Goal: Check status: Check status

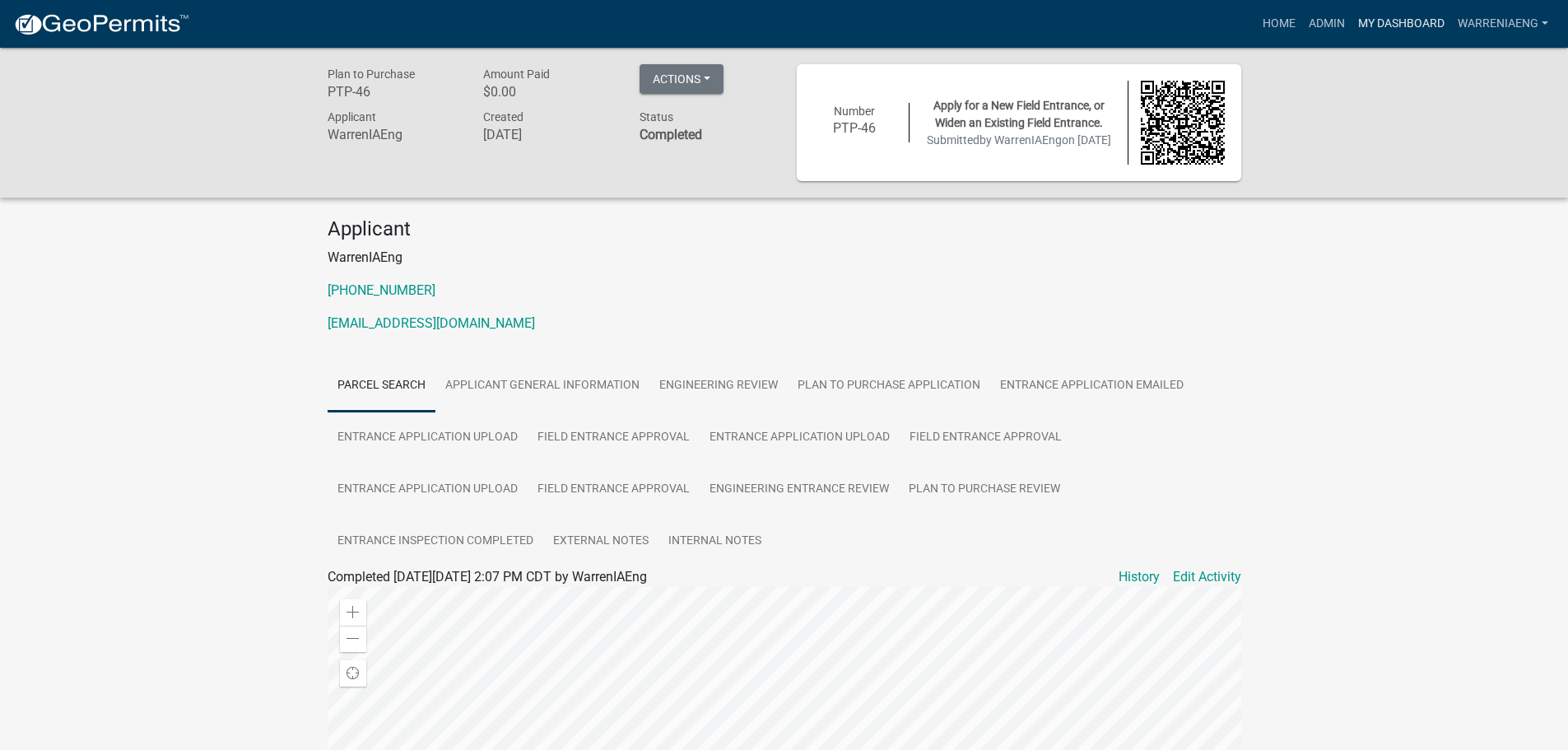
click at [1371, 24] on link "My Dashboard" at bounding box center [1400, 24] width 100 height 32
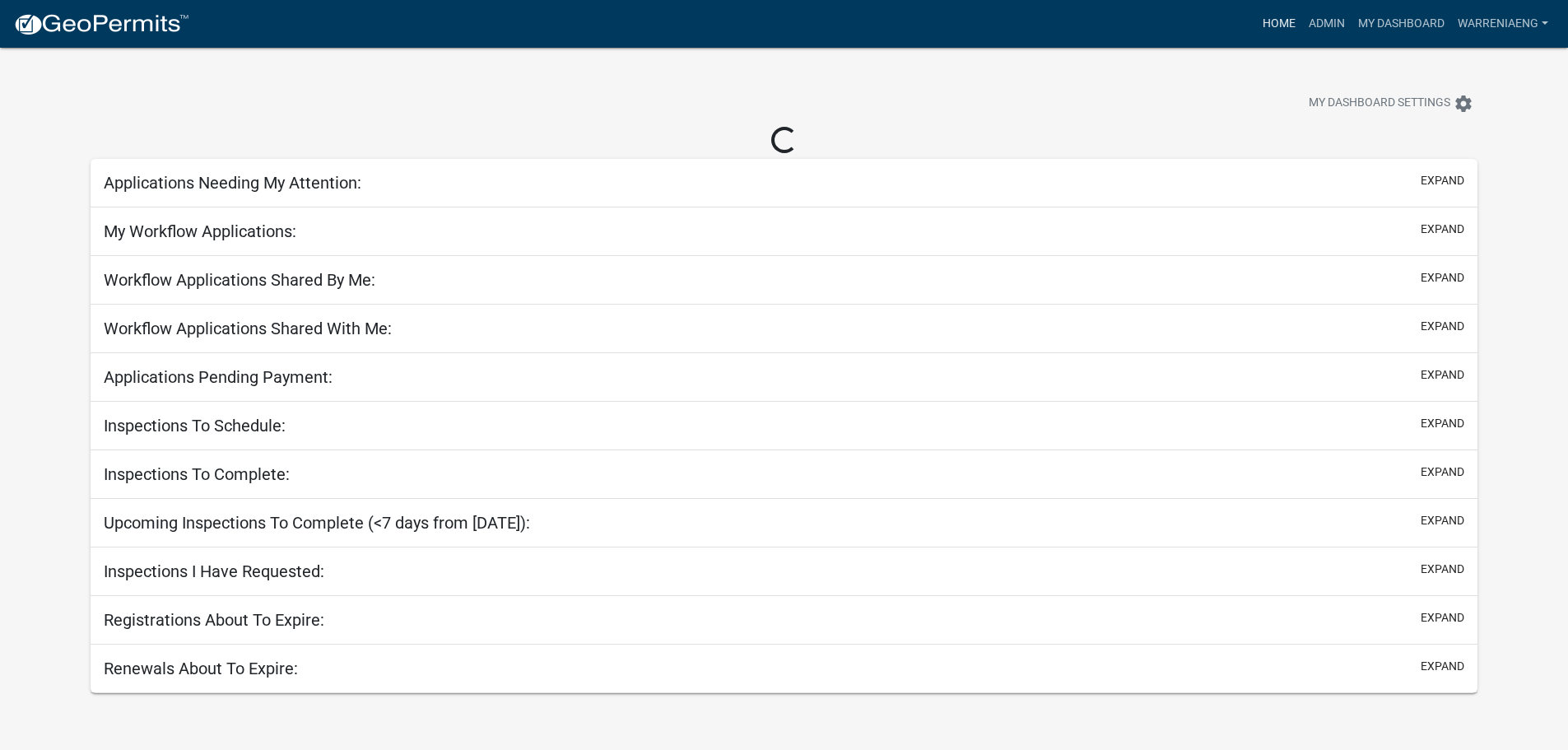
click at [1270, 27] on link "Home" at bounding box center [1278, 24] width 46 height 32
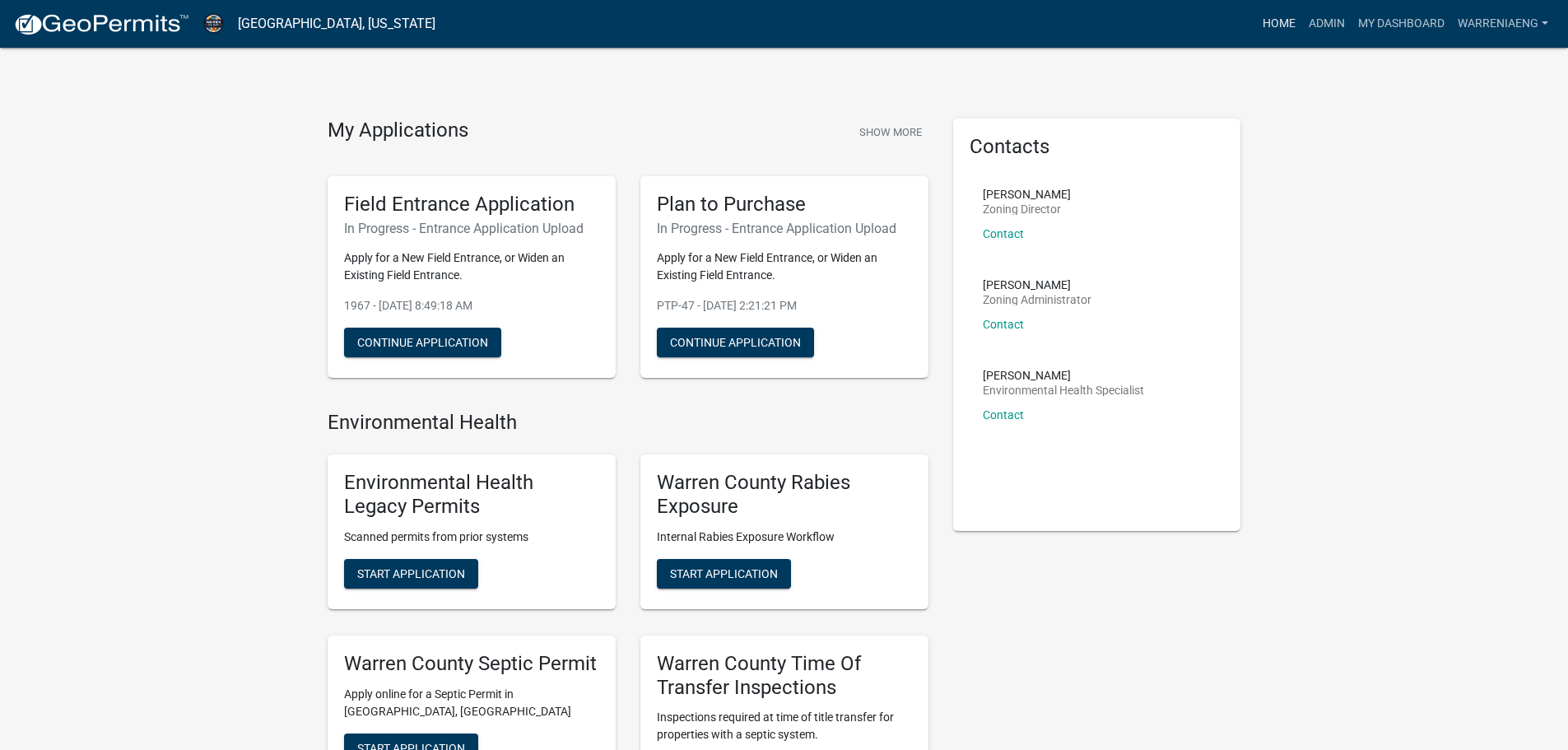
click at [1292, 27] on link "Home" at bounding box center [1278, 24] width 46 height 32
click at [1320, 25] on link "Admin" at bounding box center [1326, 24] width 49 height 32
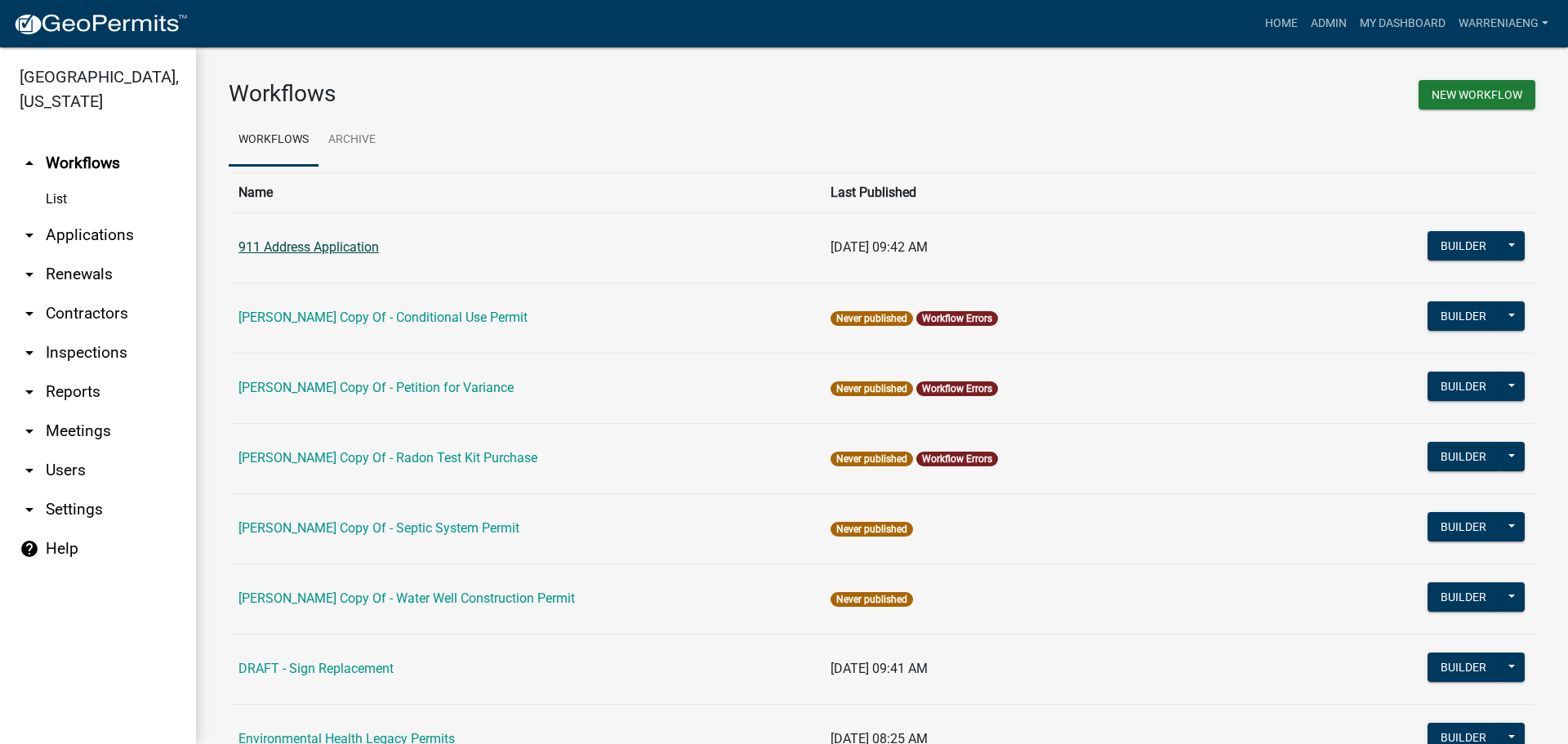
click at [345, 249] on link "911 Address Application" at bounding box center [309, 247] width 141 height 16
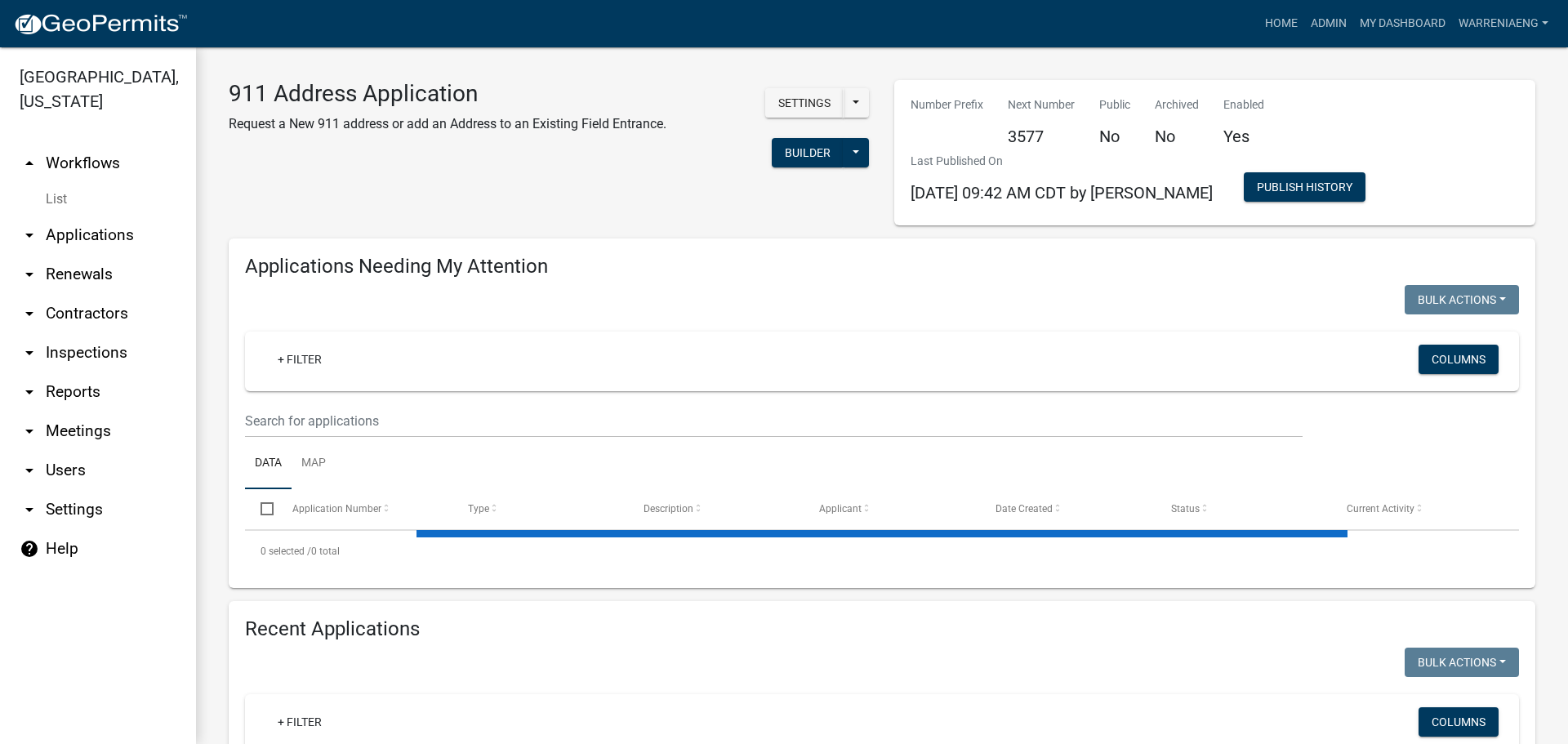
select select "2: 50"
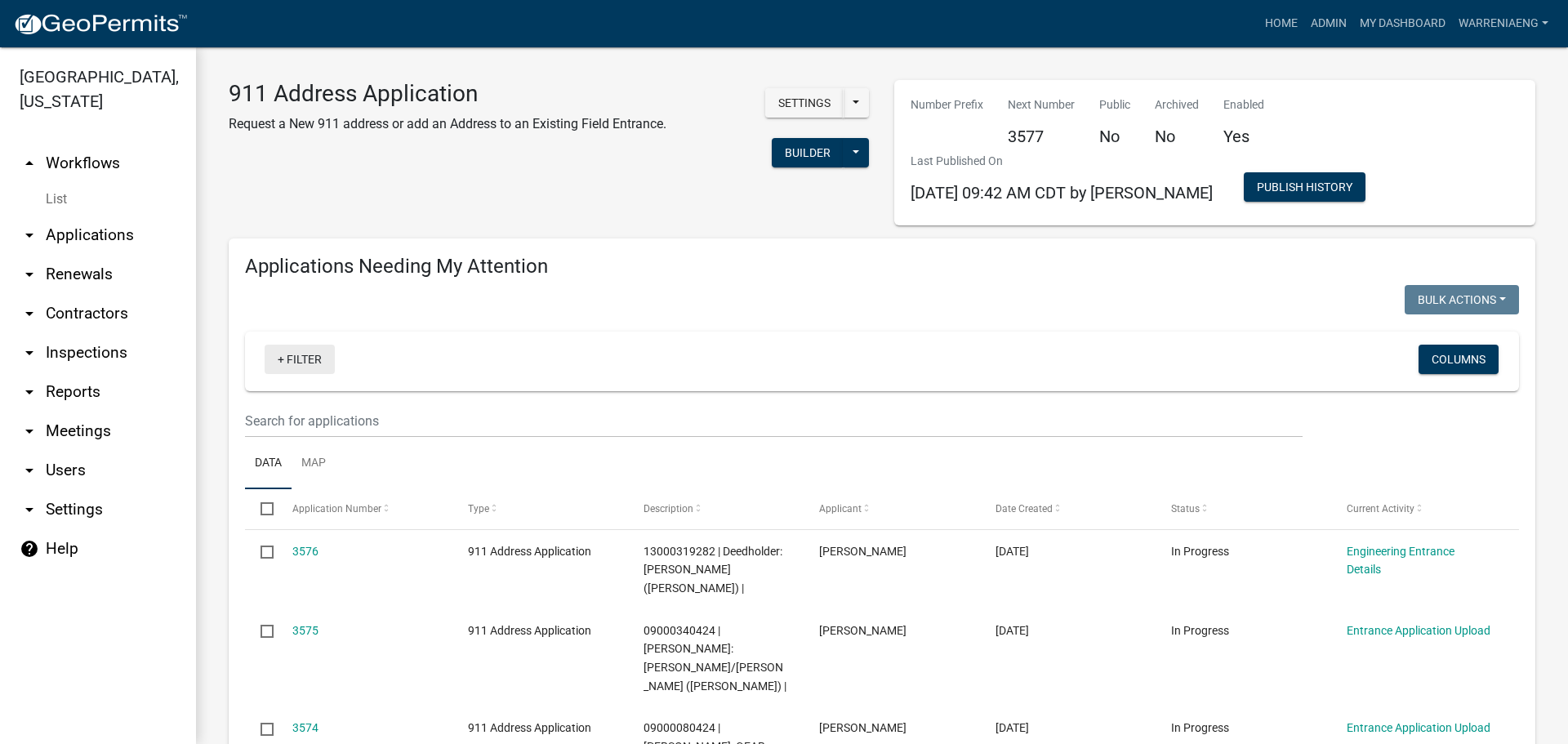
click at [302, 358] on link "+ Filter" at bounding box center [300, 360] width 70 height 30
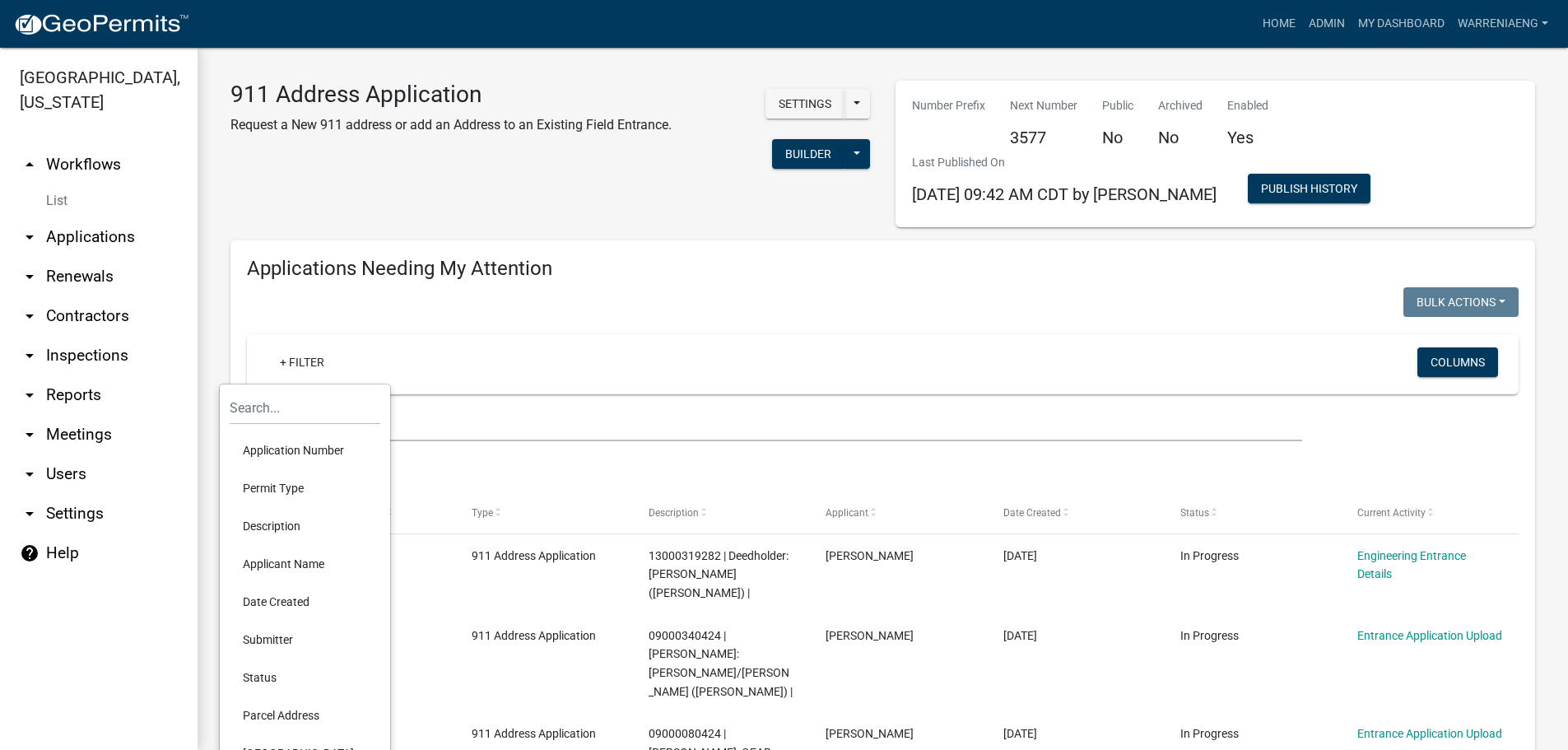
click at [280, 450] on li "Application Number" at bounding box center [305, 451] width 151 height 38
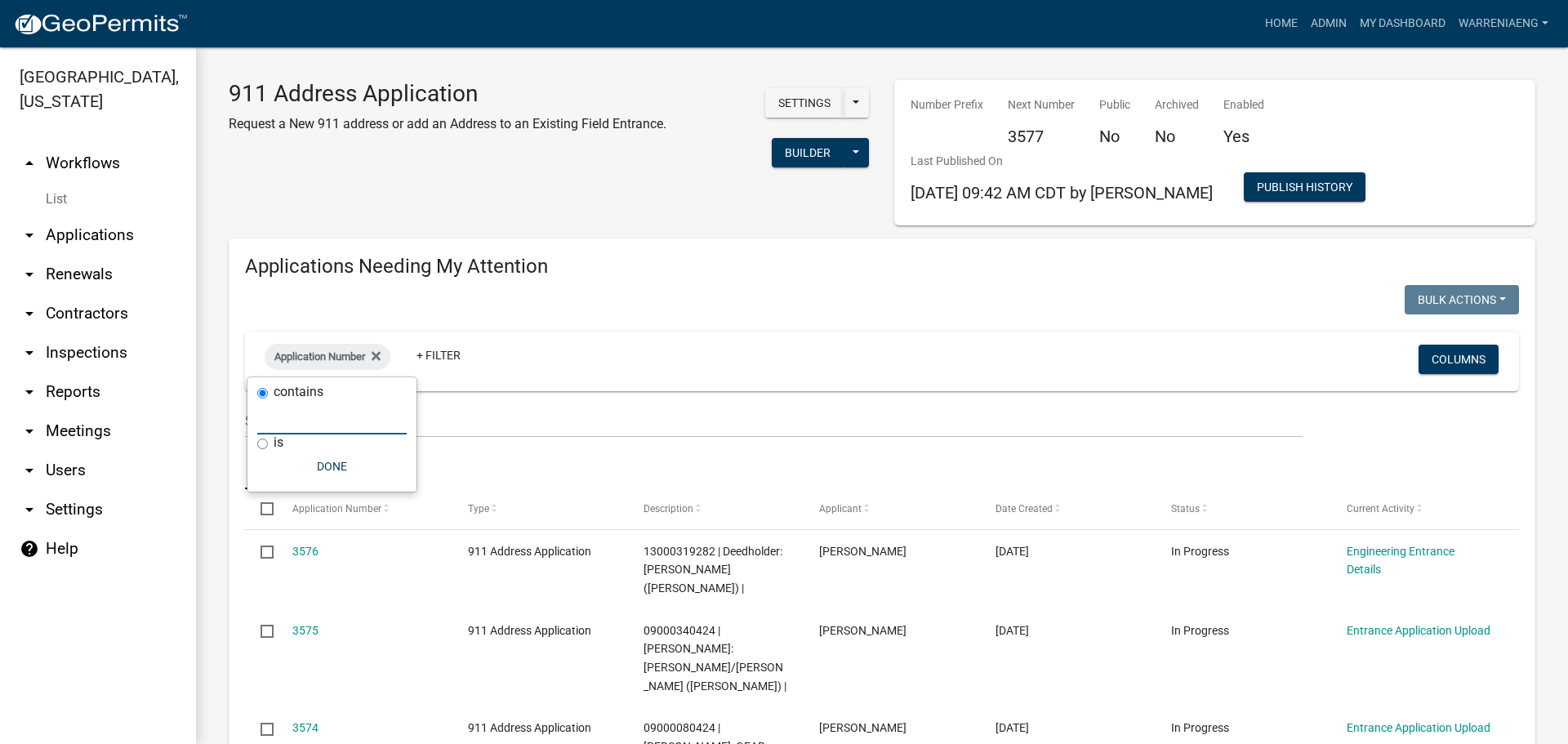
click at [289, 422] on input "text" at bounding box center [332, 417] width 150 height 33
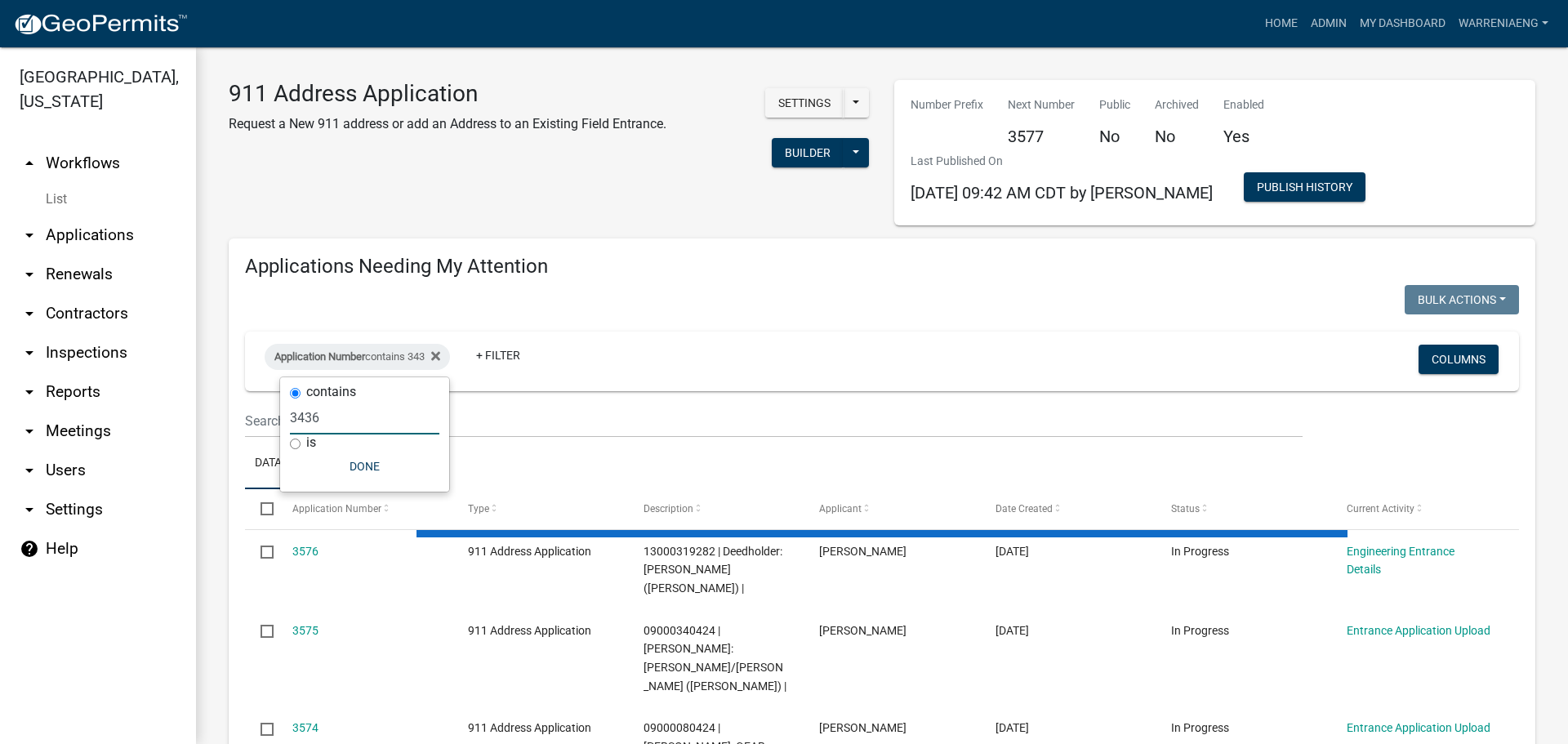
type input "3436"
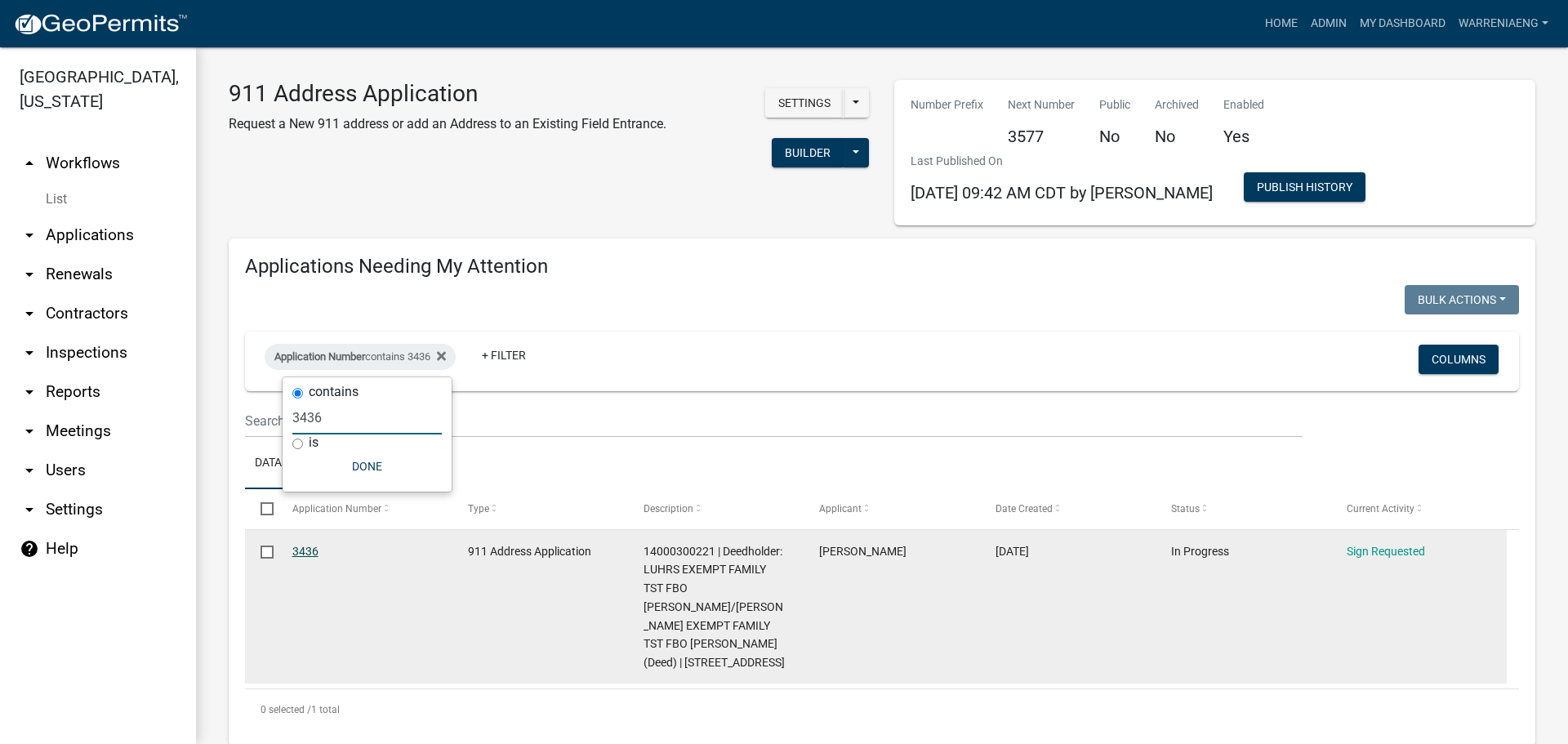
click at [310, 550] on link "3436" at bounding box center [305, 552] width 26 height 13
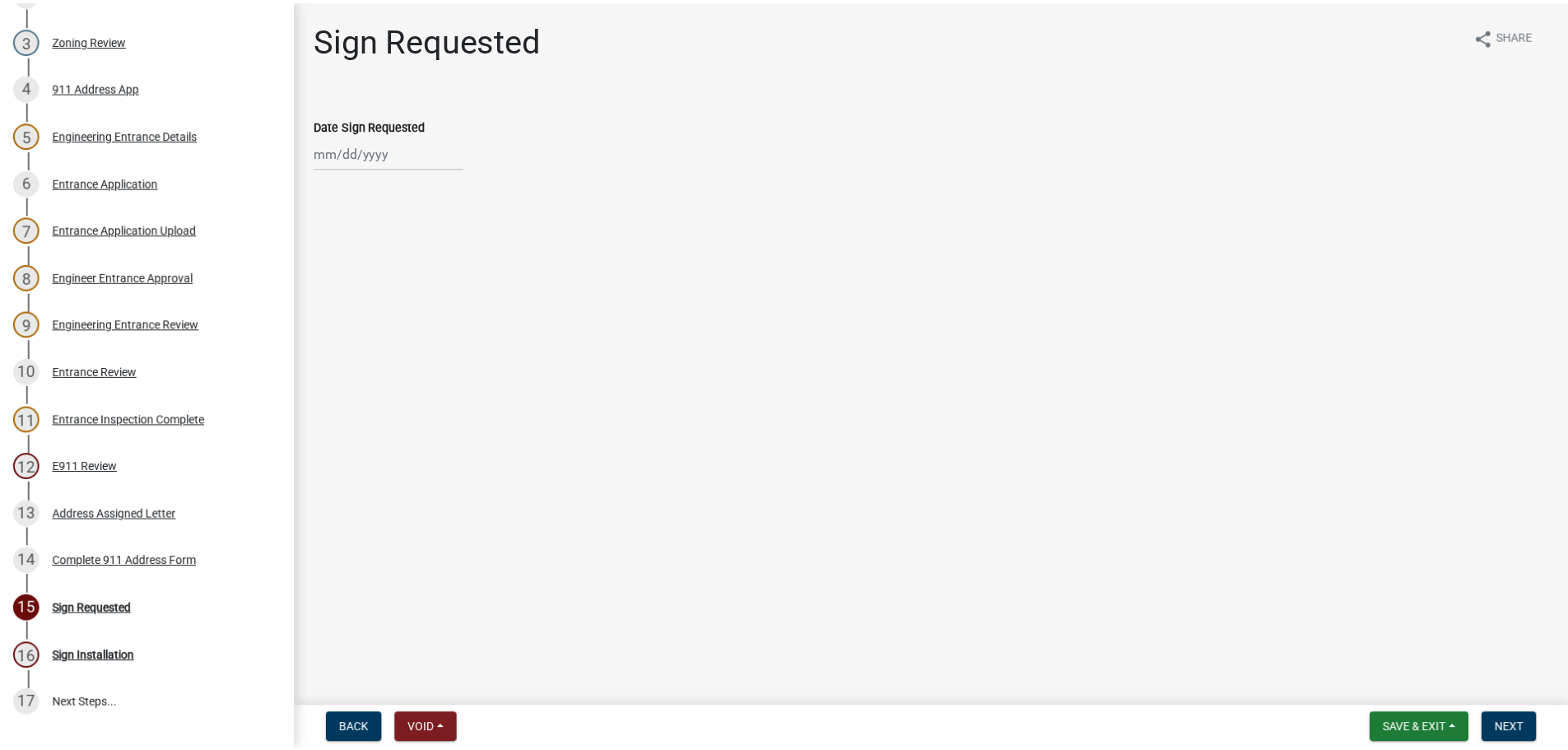
scroll to position [381, 0]
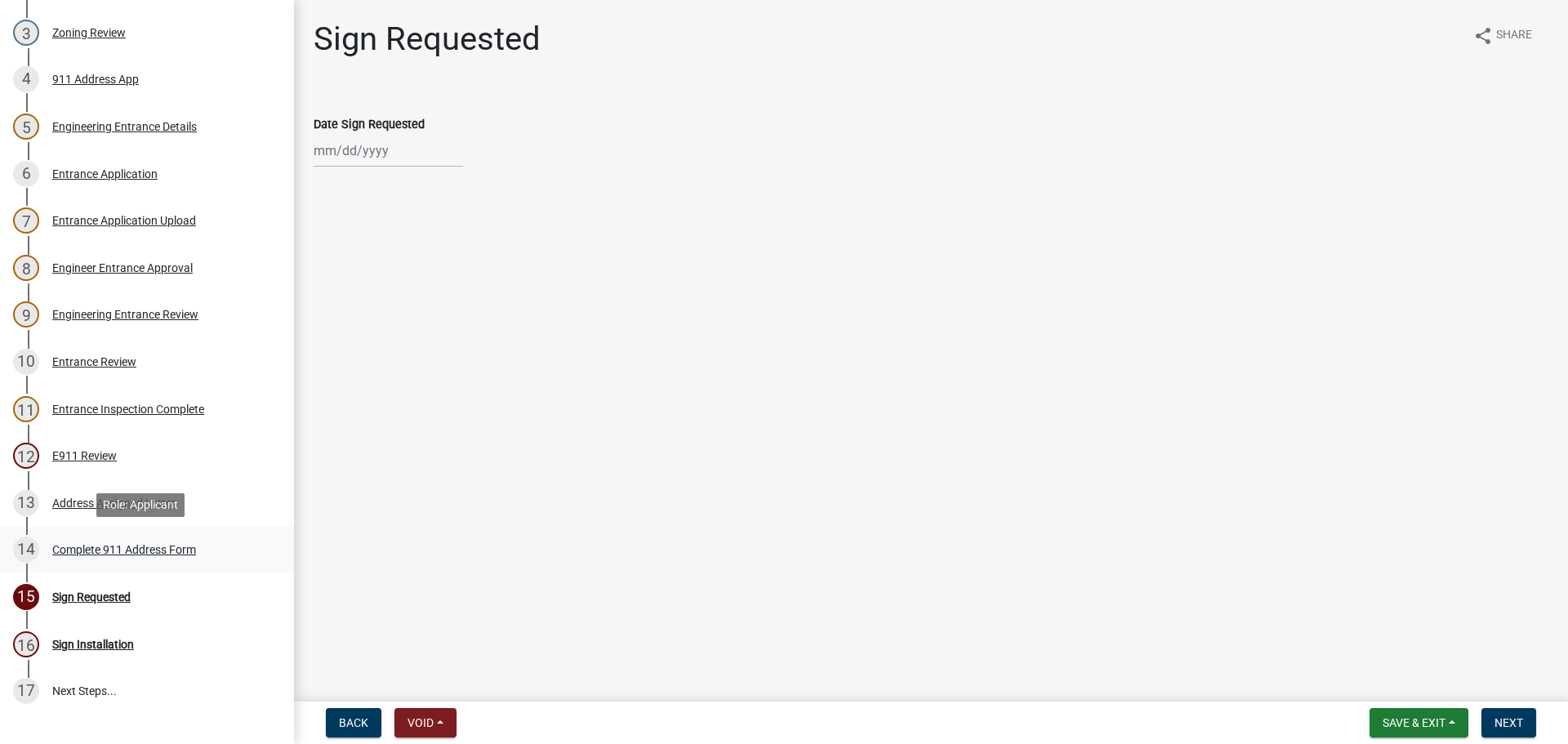
click at [167, 547] on div "Complete 911 Address Form" at bounding box center [123, 550] width 143 height 11
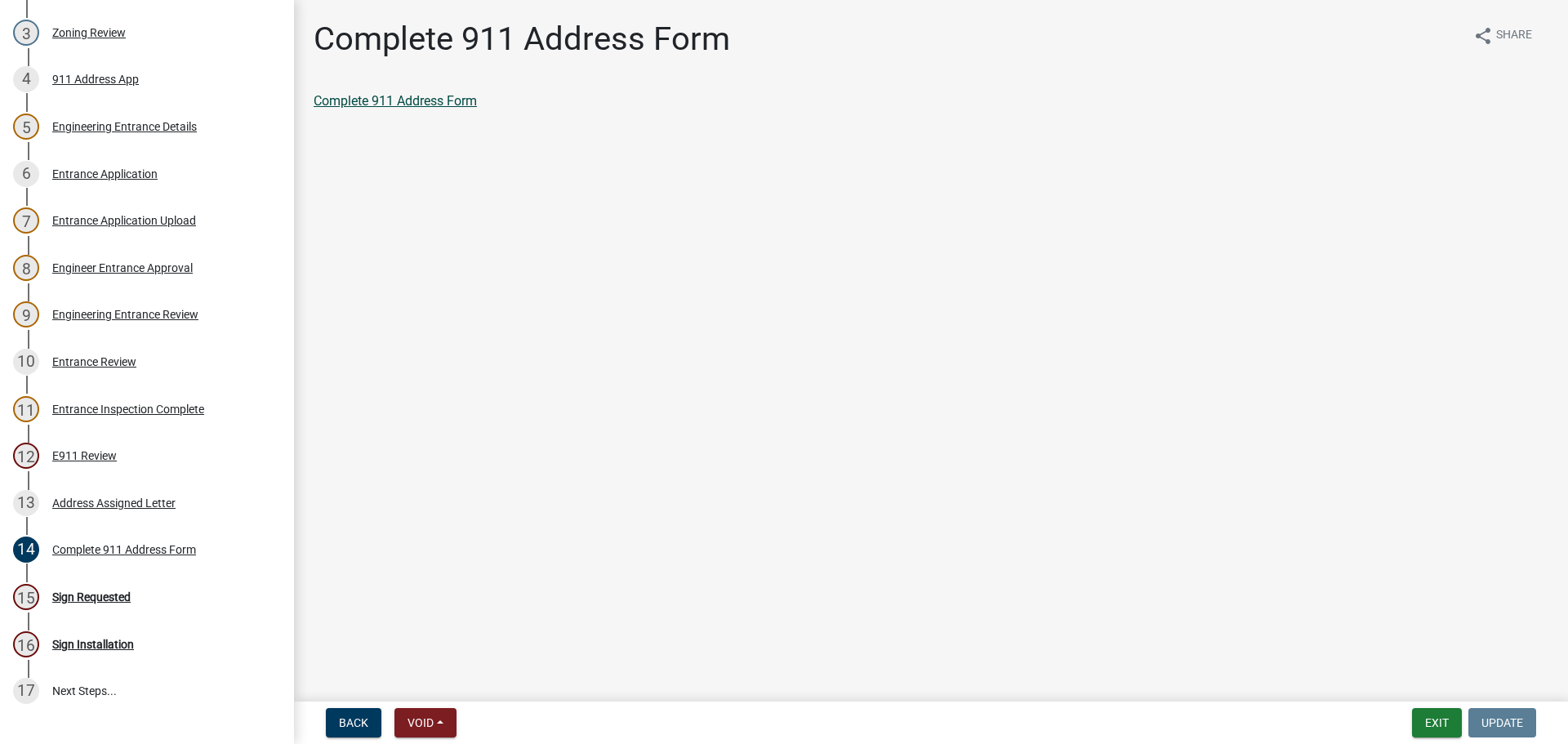
click at [416, 100] on link "Complete 911 Address Form" at bounding box center [395, 101] width 164 height 16
click at [67, 502] on div "Address Assigned Letter" at bounding box center [113, 503] width 123 height 11
click at [396, 93] on div "Address Assigned Letter" at bounding box center [931, 101] width 1235 height 19
click at [399, 105] on link "Address Assigned Letter" at bounding box center [383, 101] width 139 height 16
click at [1443, 725] on button "Exit" at bounding box center [1437, 723] width 50 height 30
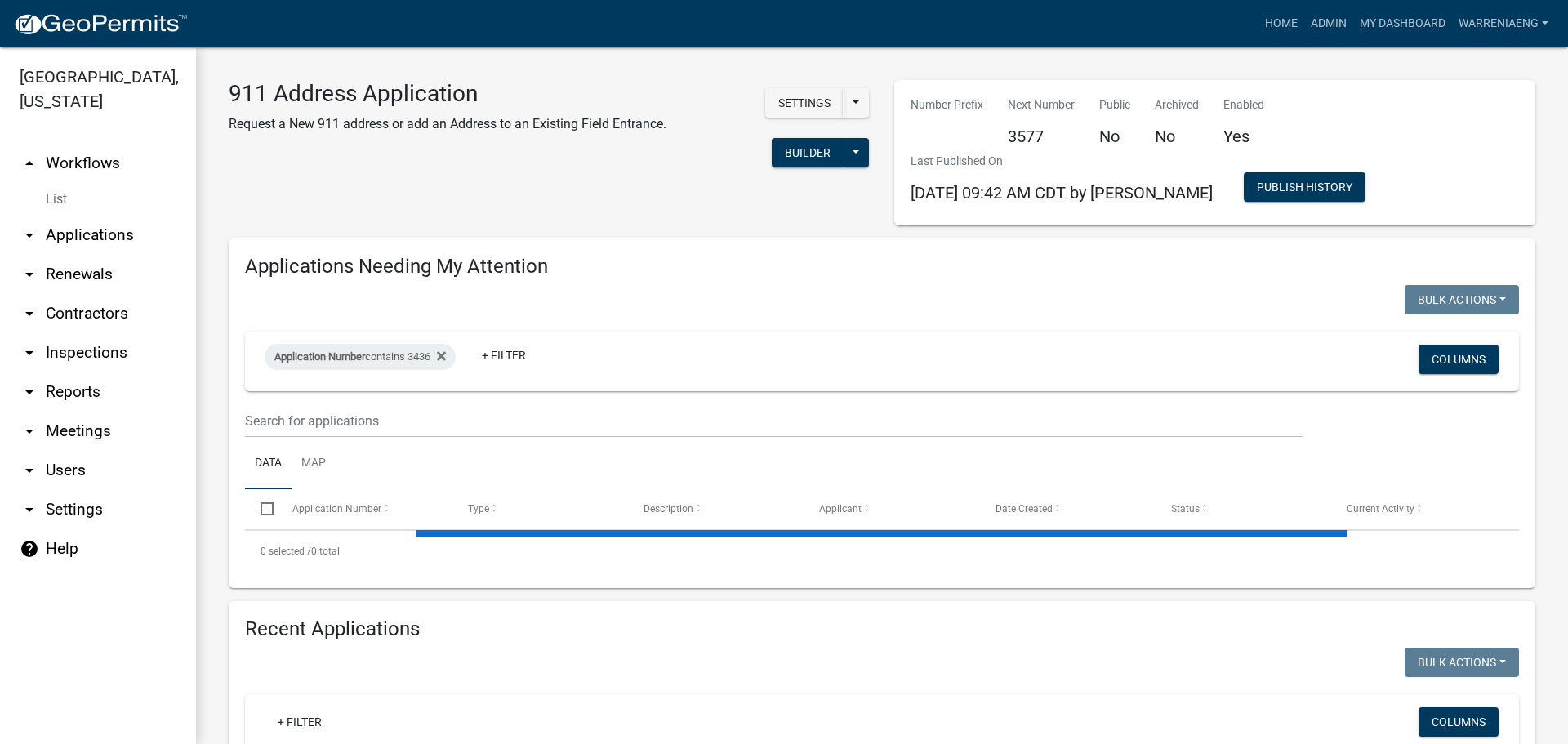
select select "2: 50"
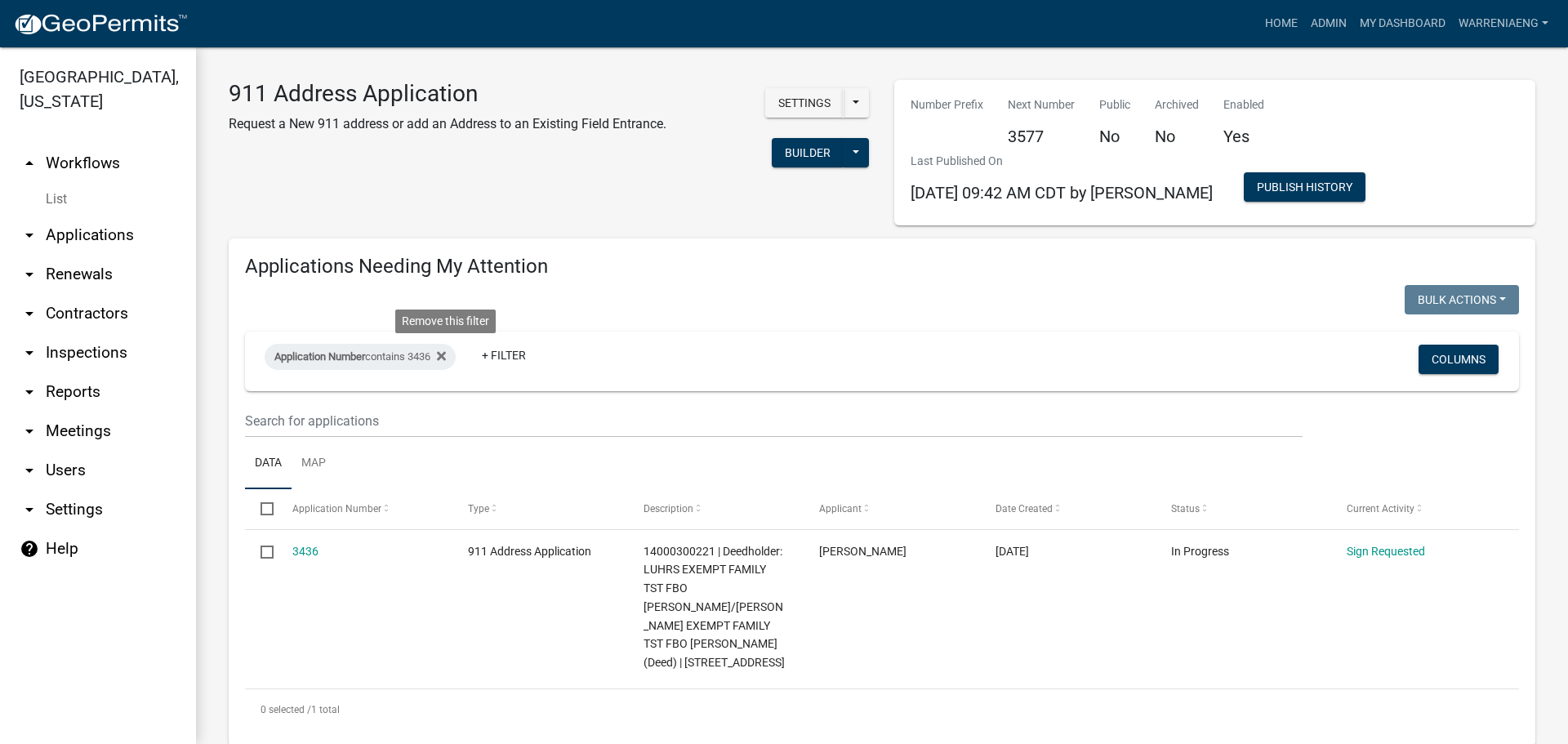
click at [446, 351] on icon at bounding box center [441, 356] width 9 height 13
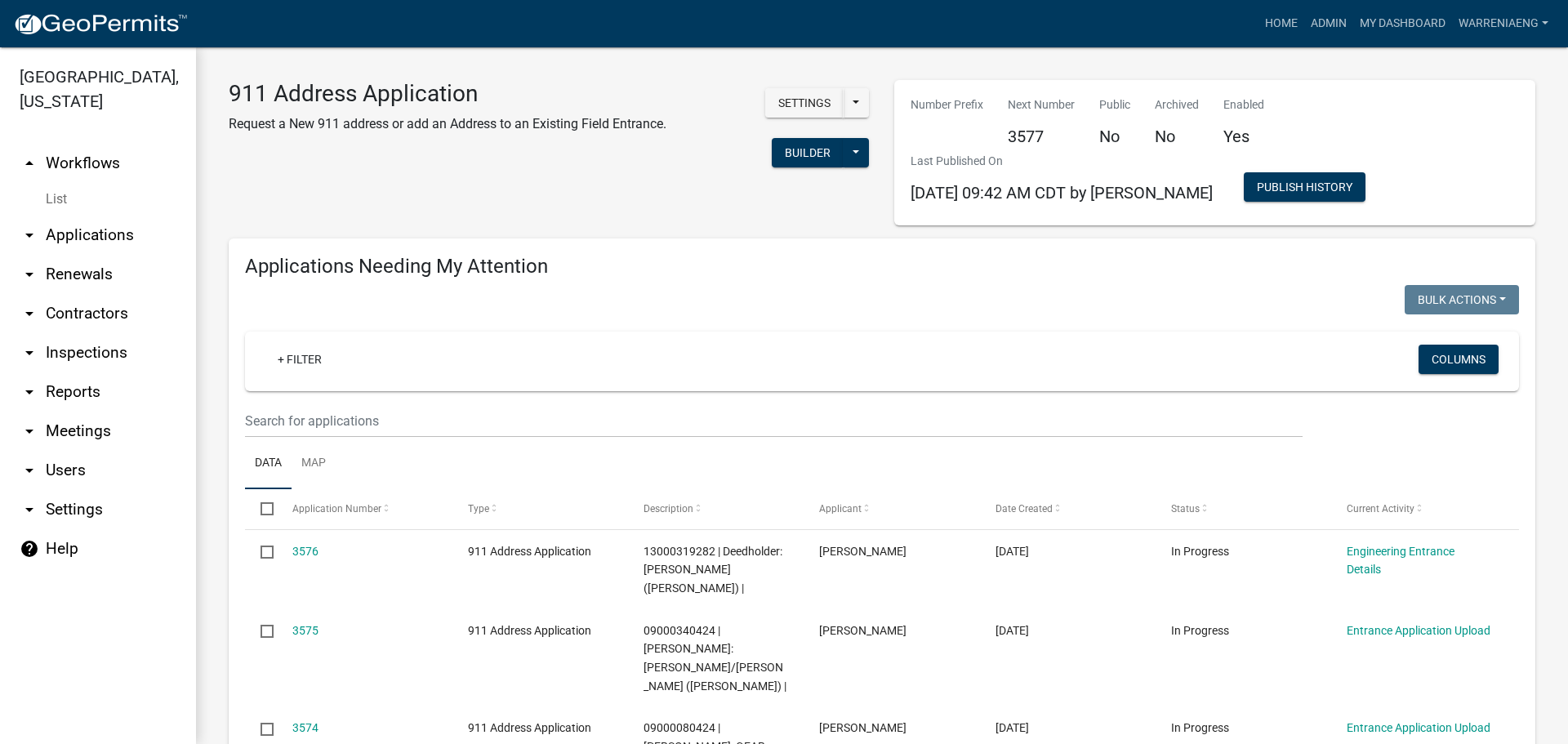
click at [354, 168] on div "911 Address Application Request a New 911 address or add an Address to an Exist…" at bounding box center [448, 130] width 463 height 100
click at [117, 27] on img at bounding box center [100, 24] width 175 height 24
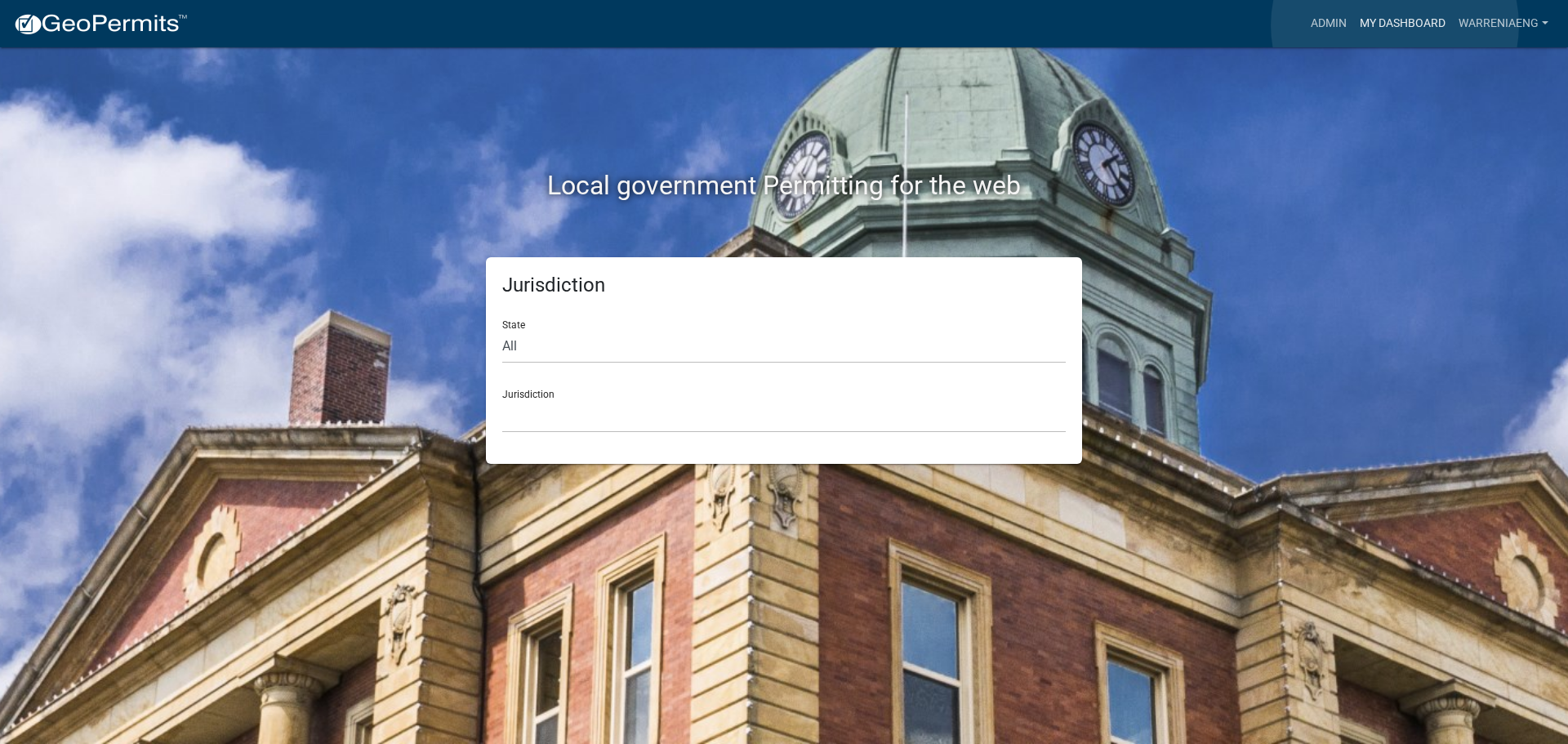
click at [1395, 25] on link "My Dashboard" at bounding box center [1402, 24] width 99 height 31
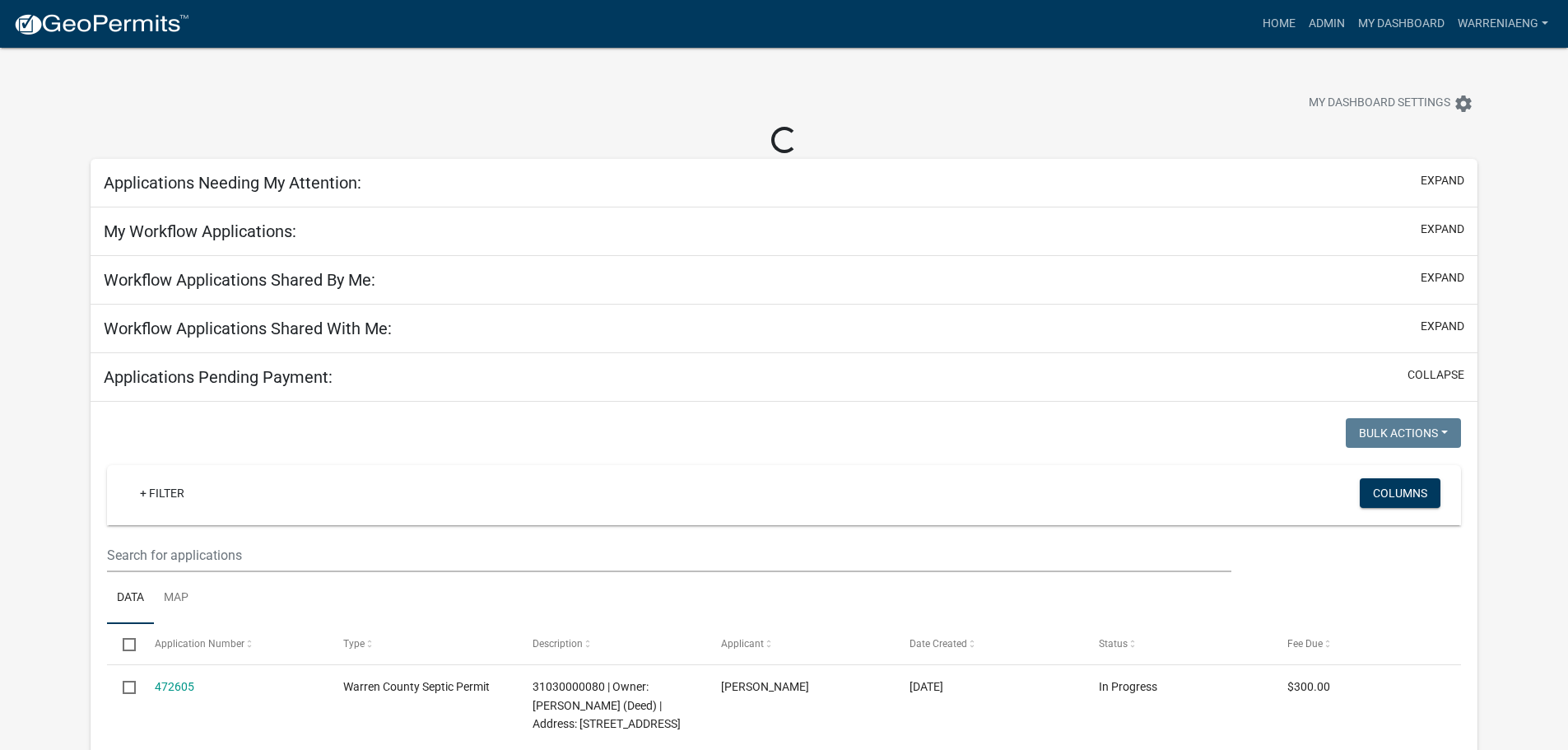
select select "3: 100"
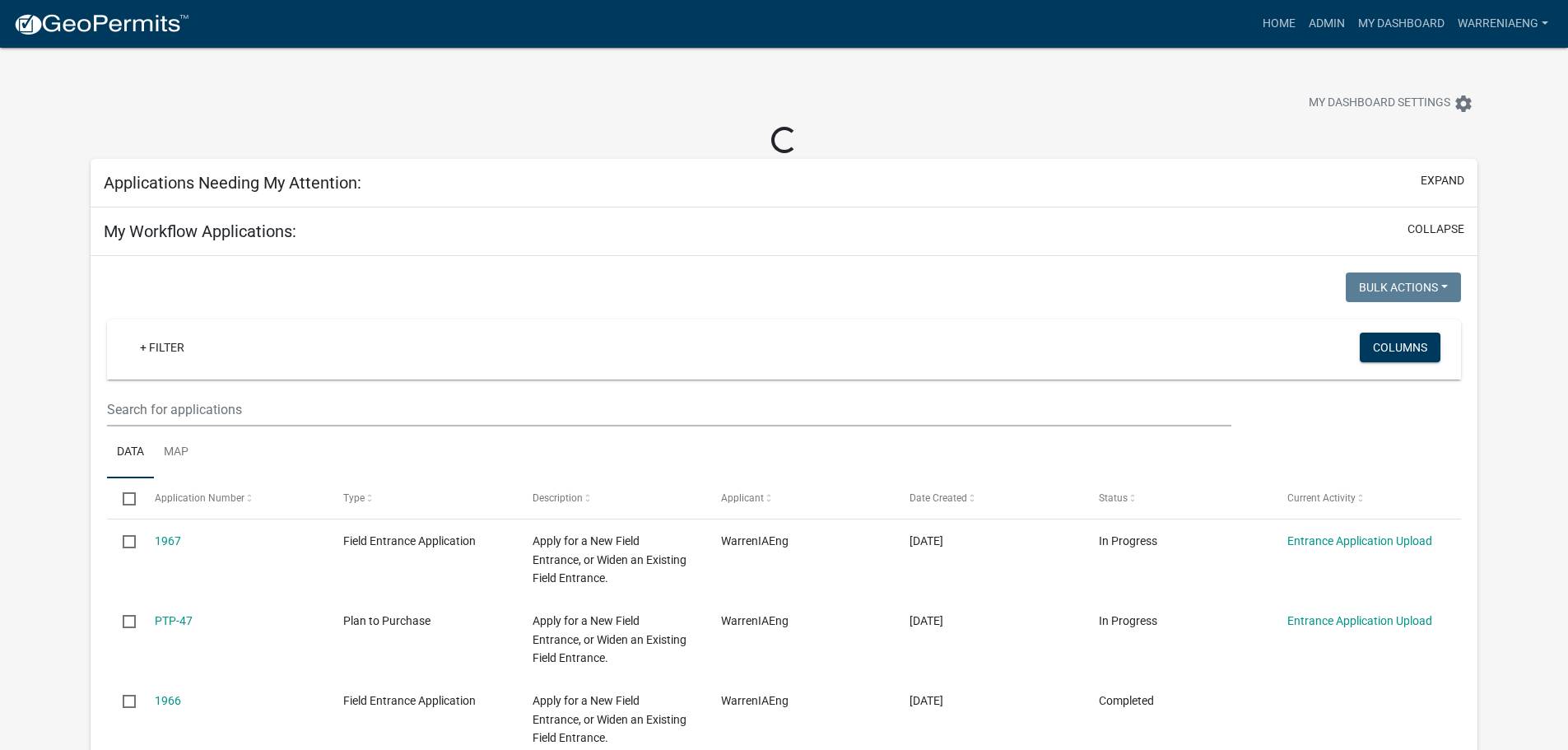
select select "2: 50"
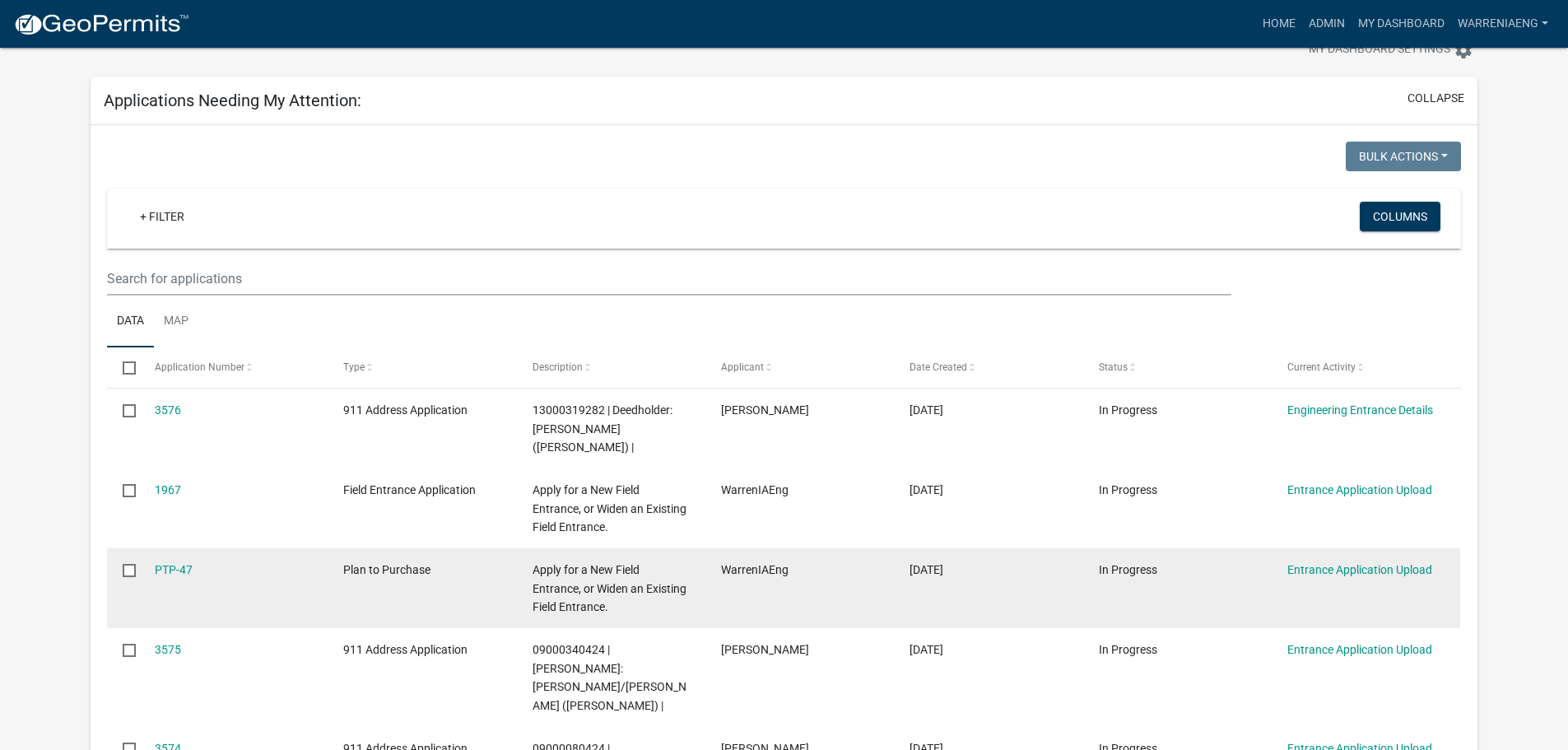
scroll to position [165, 0]
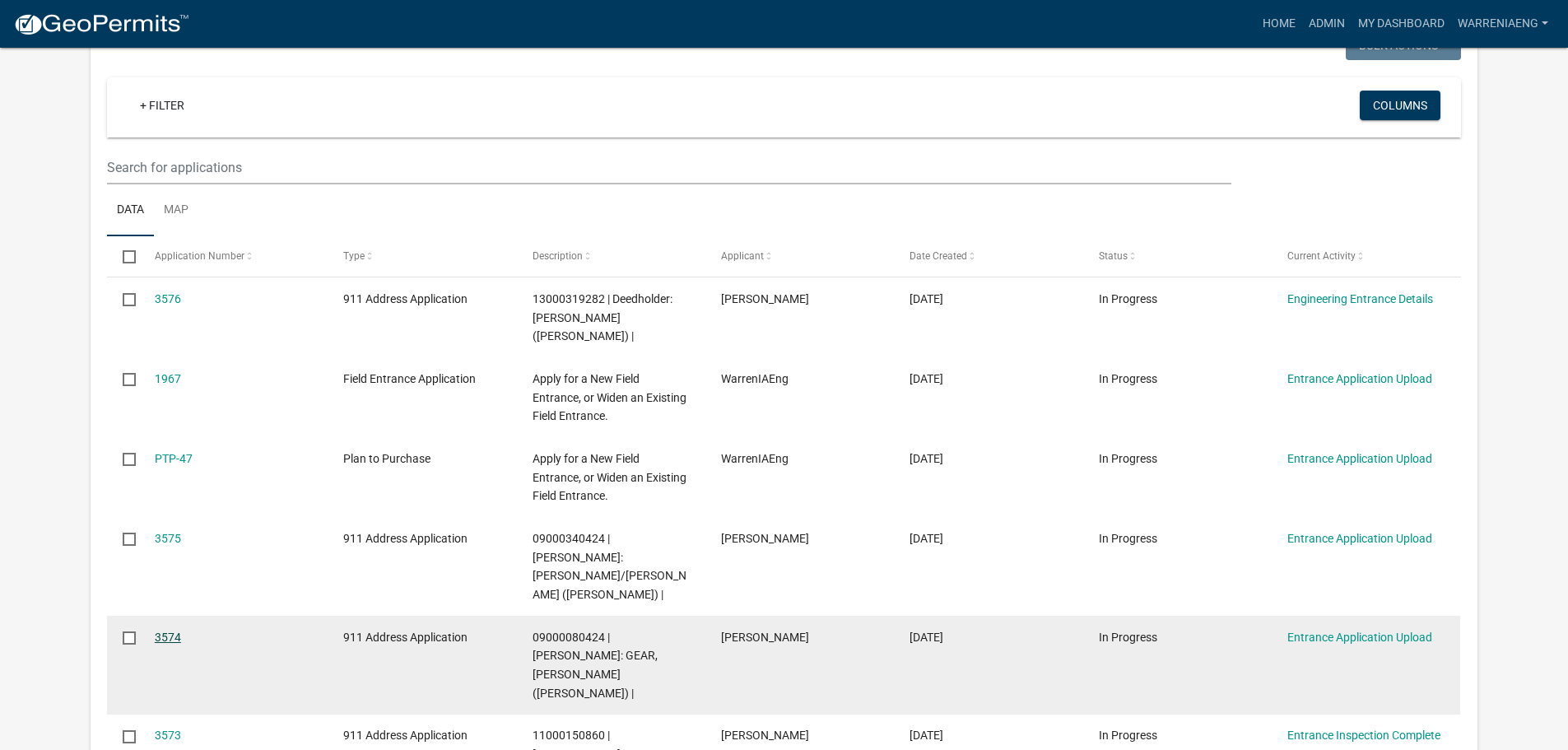
click at [169, 631] on link "3574" at bounding box center [168, 637] width 26 height 13
